Goal: Task Accomplishment & Management: Use online tool/utility

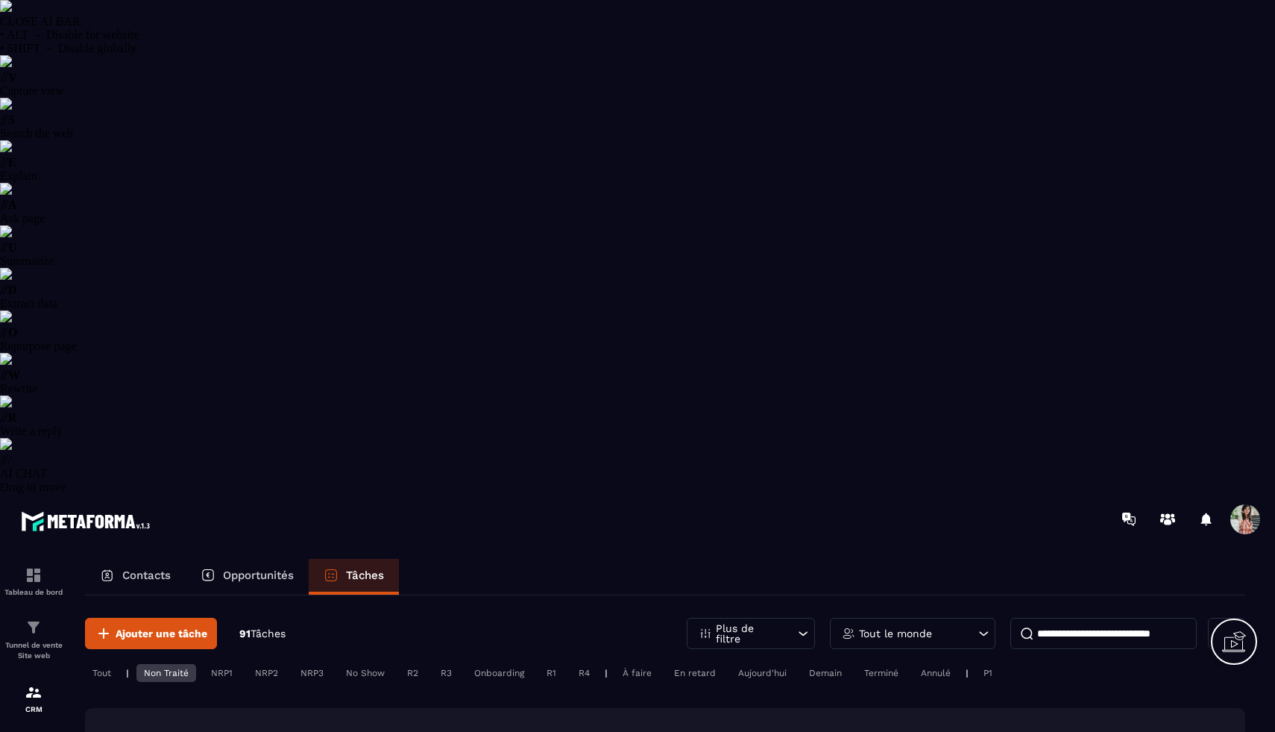
select select "******"
click at [16, 588] on p "Tableau de bord" at bounding box center [34, 592] width 60 height 8
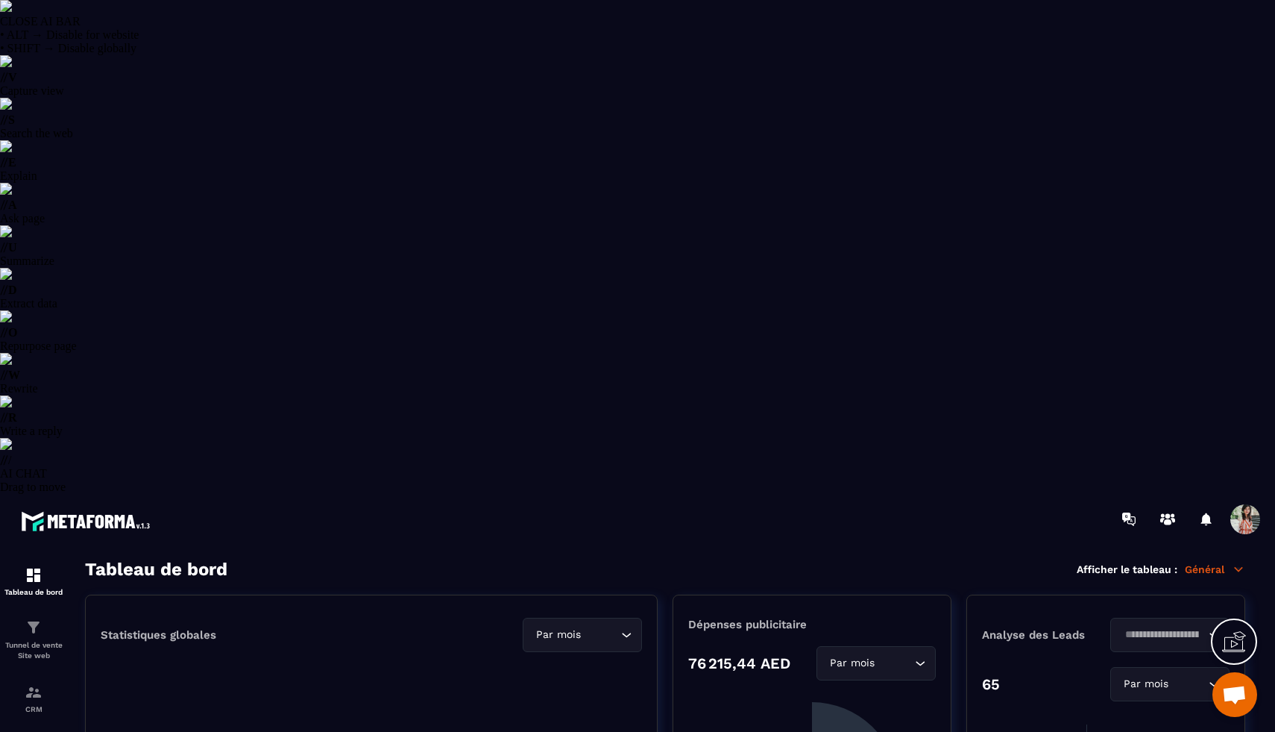
click at [1228, 562] on p "Général" at bounding box center [1215, 568] width 60 height 13
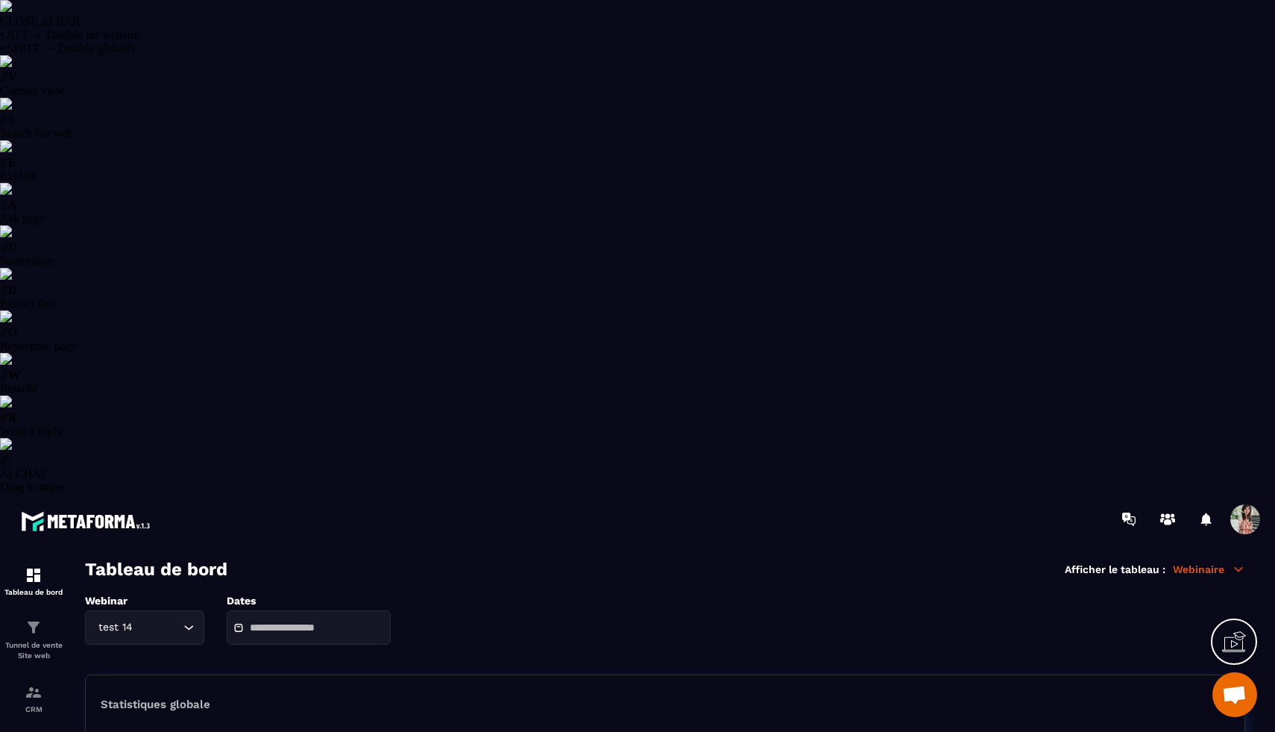
click at [189, 620] on icon "Search for option" at bounding box center [188, 627] width 15 height 15
click at [179, 681] on p "Comment transformer votre épargne en un revenus mensuels stables" at bounding box center [145, 688] width 88 height 15
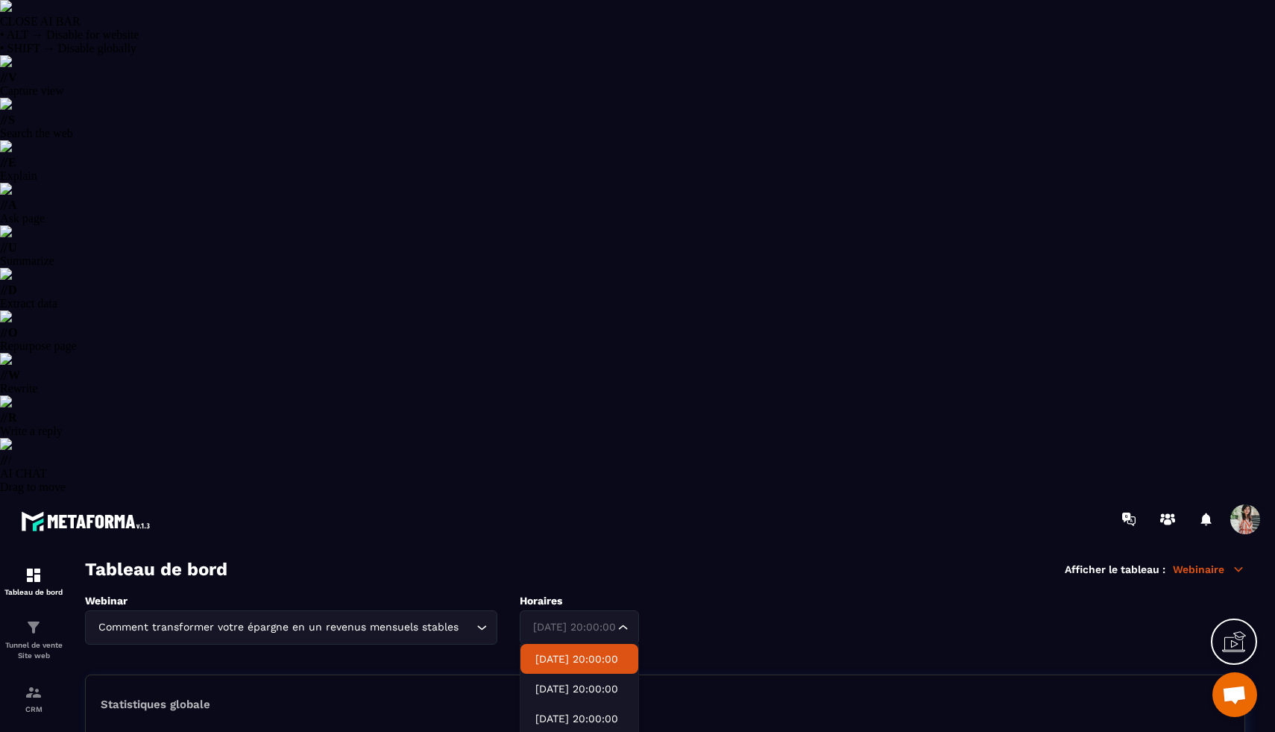
click at [624, 610] on div "[DATE] 20:00:00 Loading..." at bounding box center [579, 627] width 119 height 34
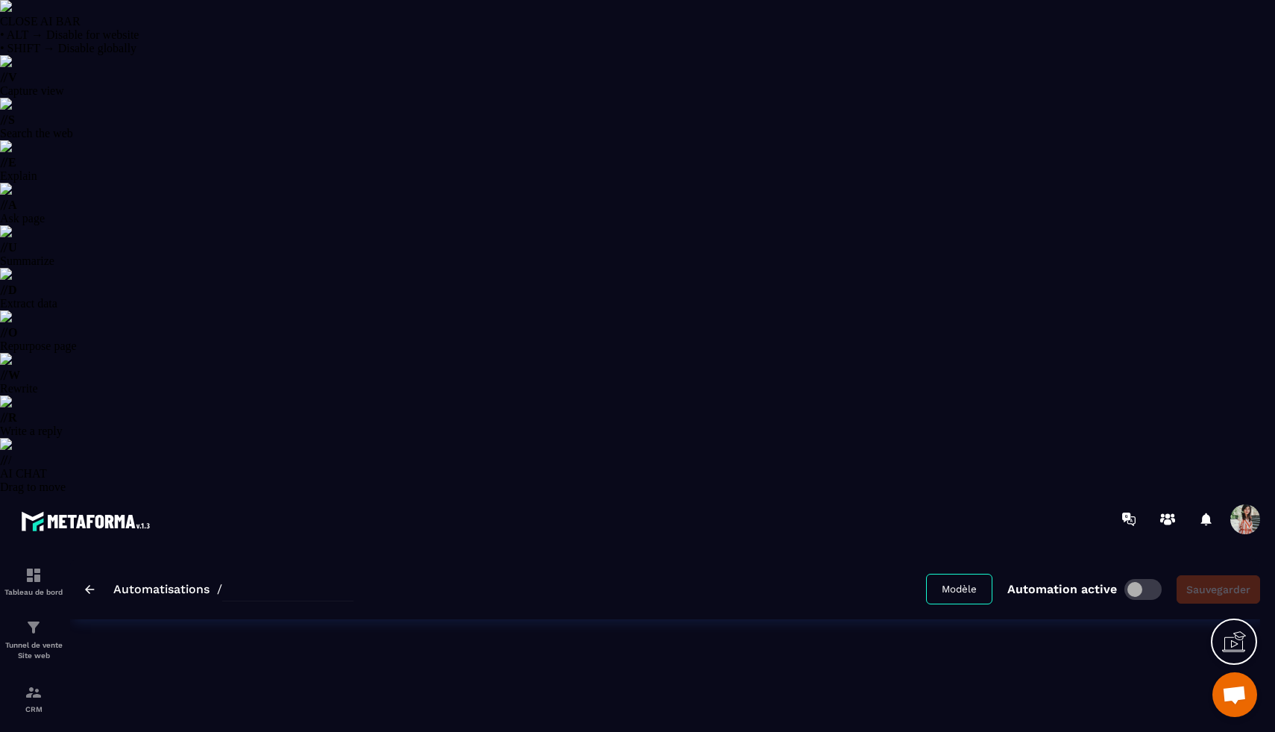
type input "**********"
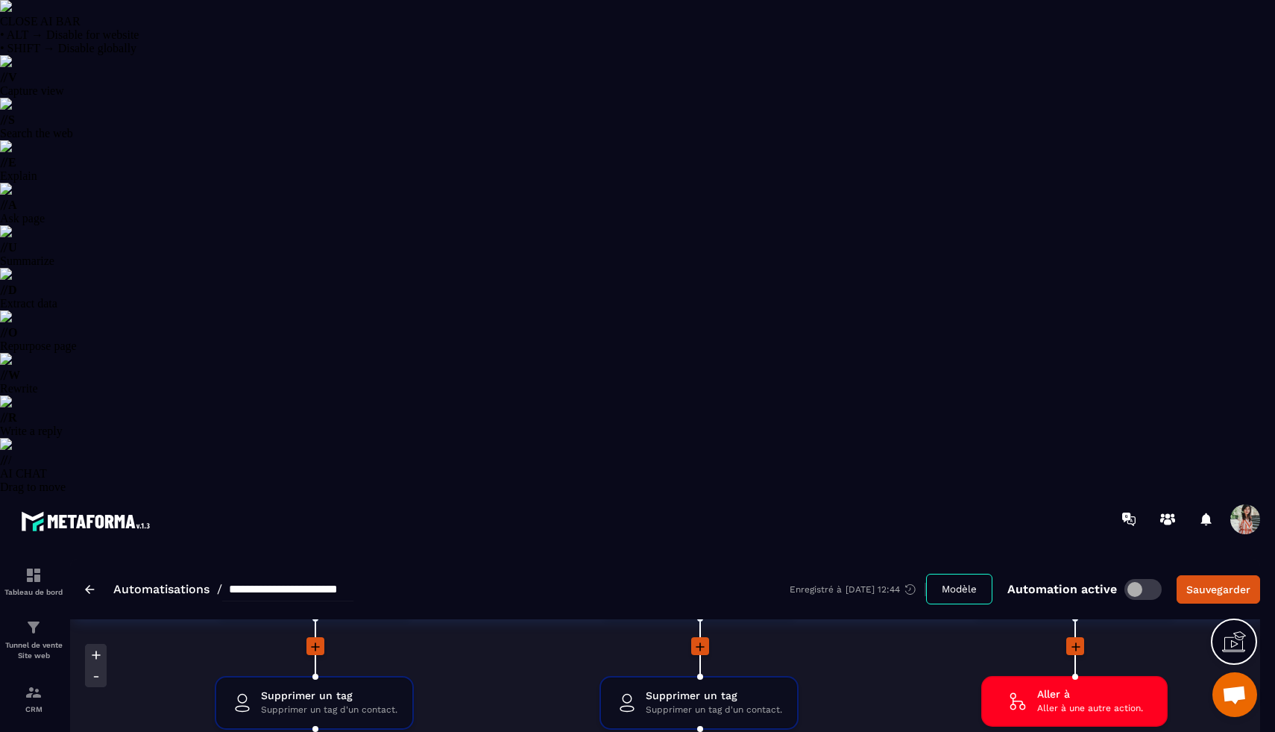
scroll to position [2817, 0]
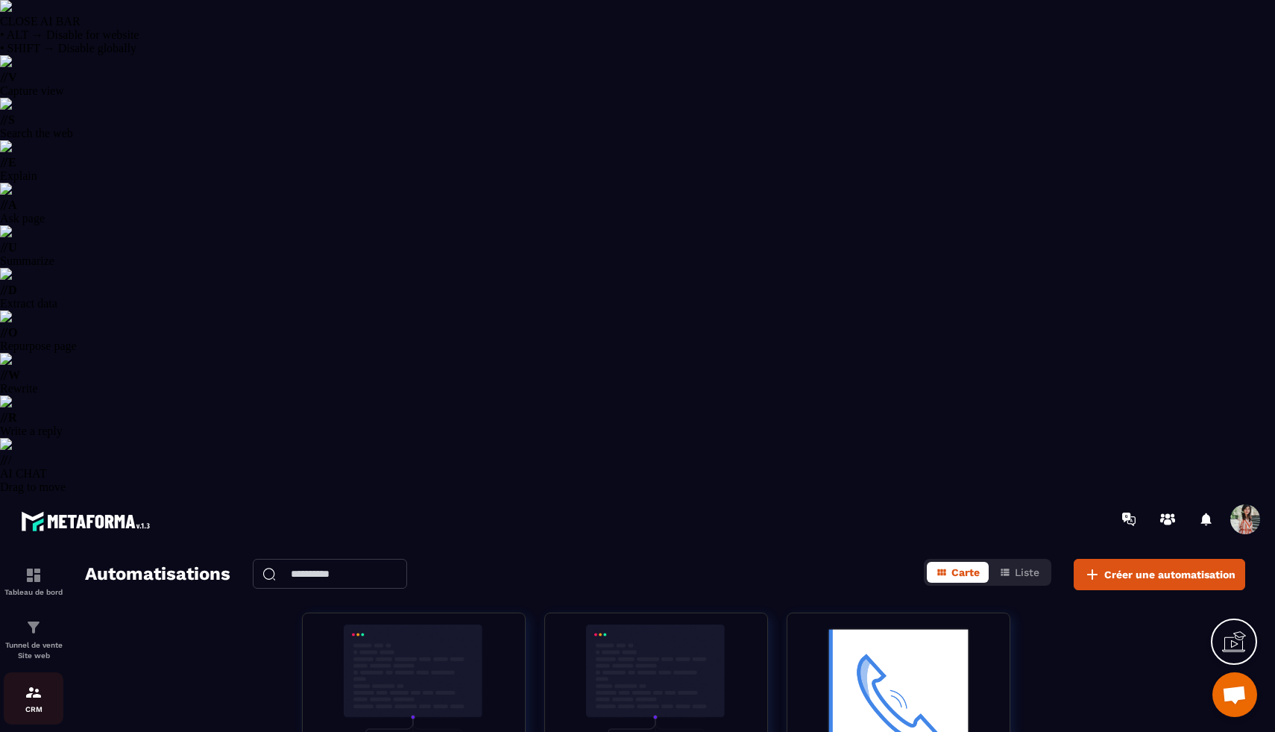
click at [33, 683] on img at bounding box center [34, 692] width 18 height 18
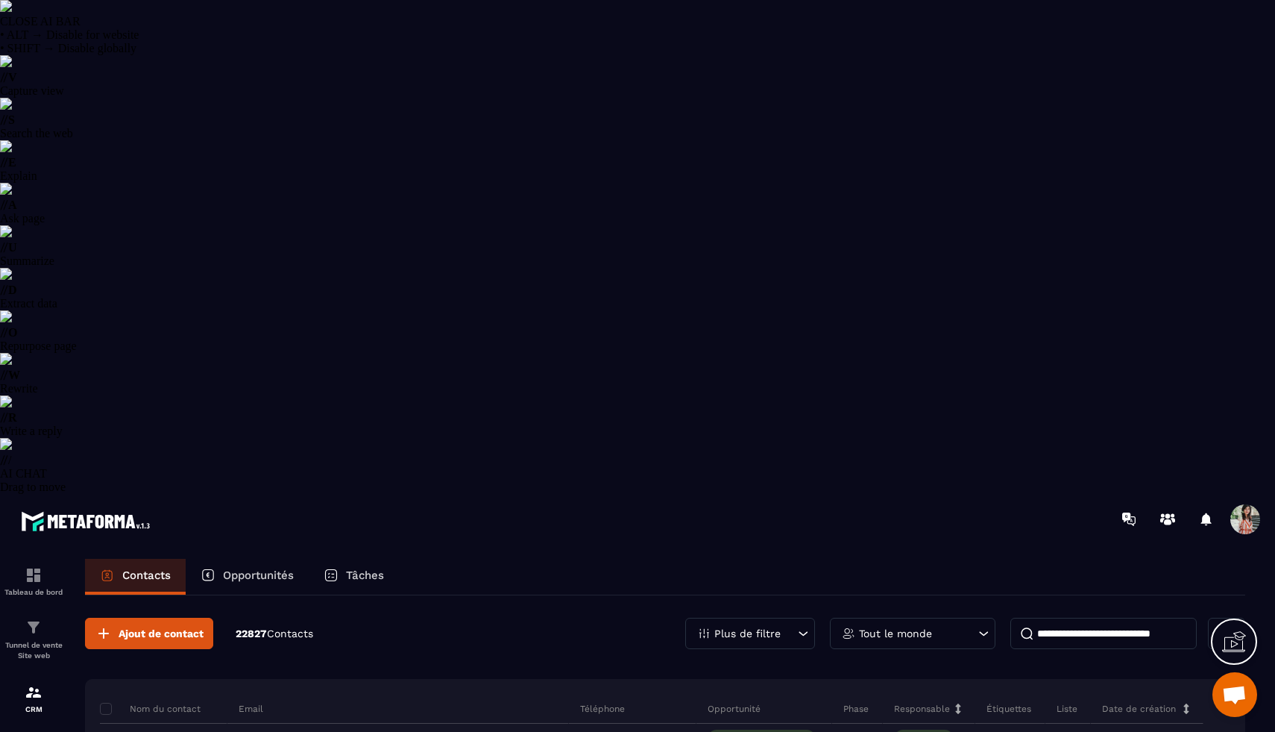
click at [782, 618] on div "Plus de filtre" at bounding box center [750, 633] width 130 height 31
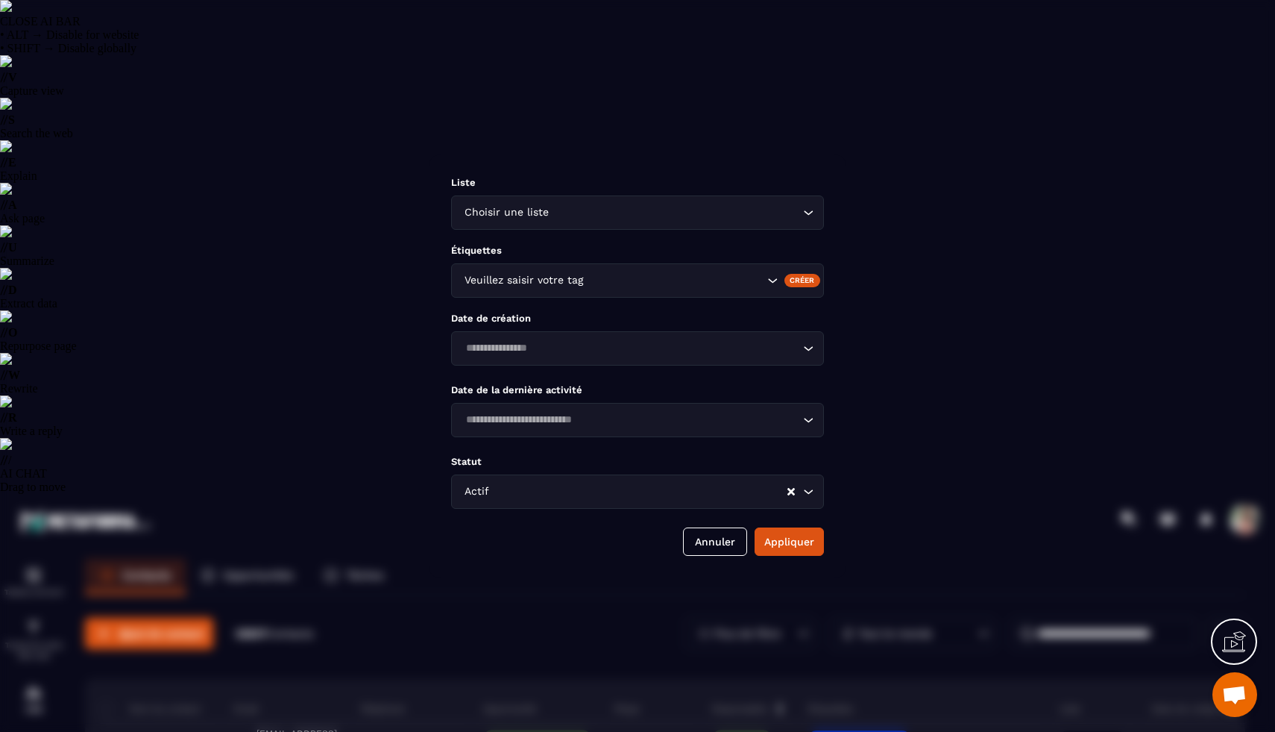
click at [701, 209] on input "Search for option" at bounding box center [676, 212] width 248 height 16
click at [634, 154] on div "Liste Choisir une liste Loading... Étiquettes Veuillez saisir votre tag Créer D…" at bounding box center [638, 366] width 418 height 424
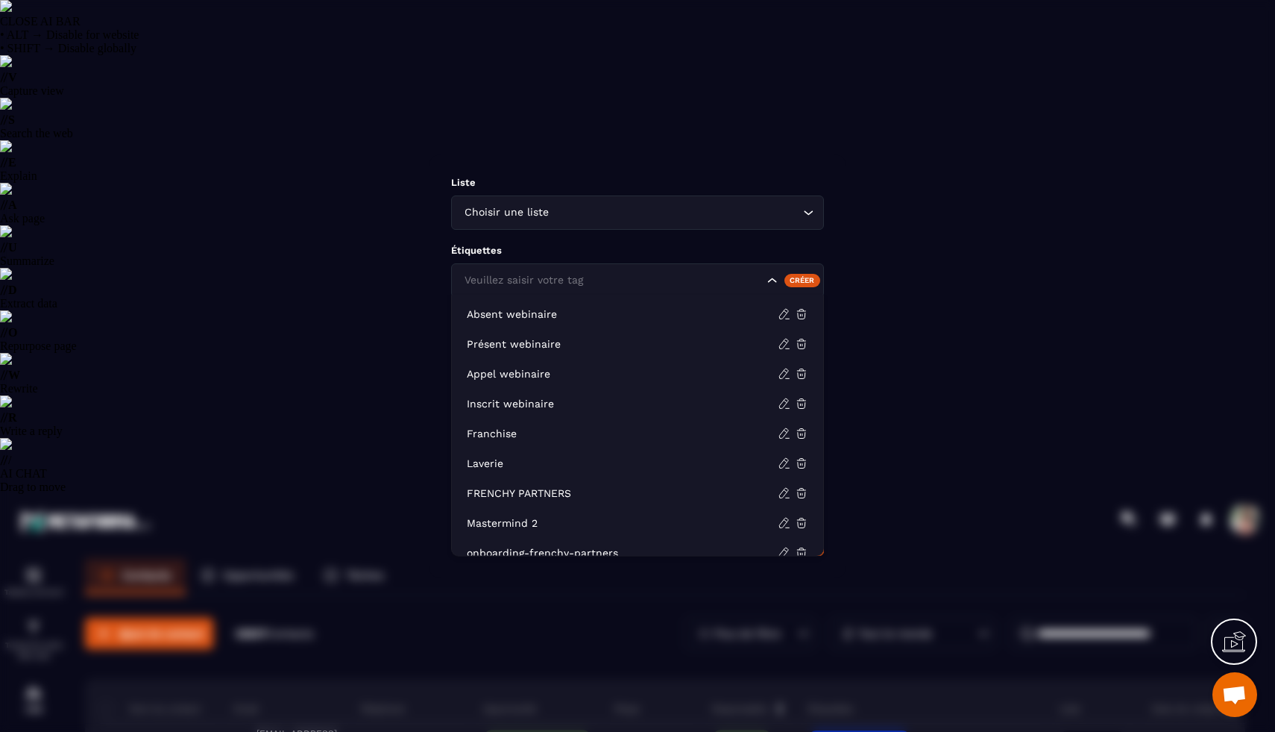
click at [577, 279] on div "Veuillez saisir votre tag" at bounding box center [612, 280] width 306 height 16
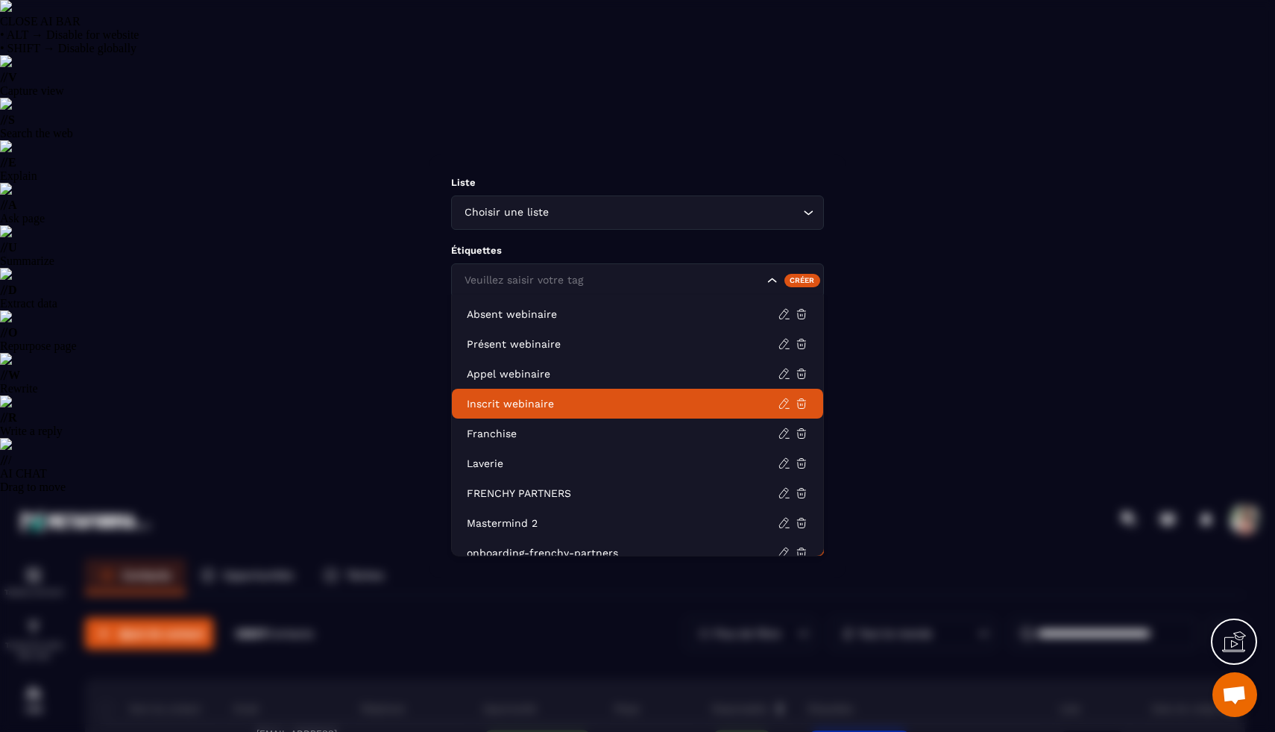
click at [536, 409] on p "Inscrit webinaire" at bounding box center [622, 403] width 311 height 15
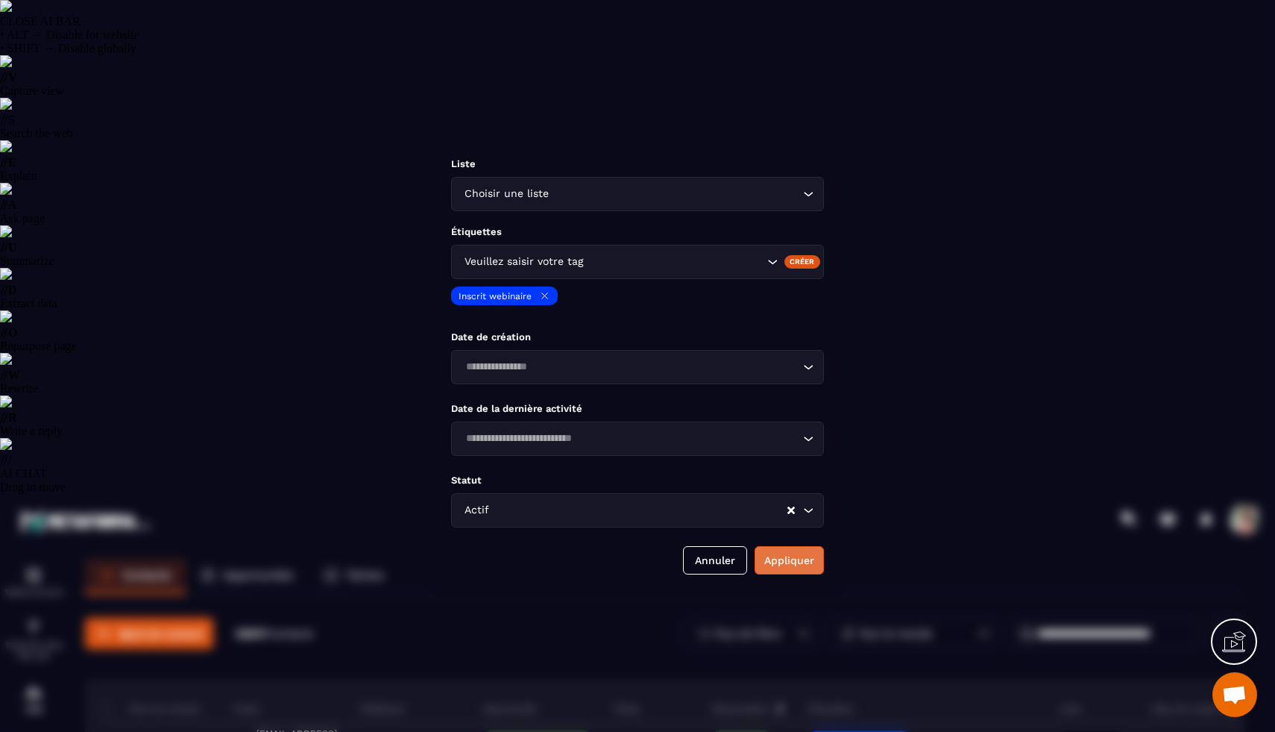
click at [797, 573] on button "Appliquer" at bounding box center [789, 560] width 69 height 28
